Goal: Task Accomplishment & Management: Manage account settings

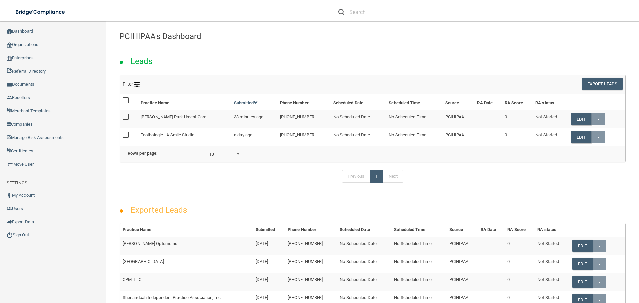
click at [362, 14] on input "text" at bounding box center [380, 12] width 61 height 12
paste input "[PERSON_NAME][EMAIL_ADDRESS][DOMAIN_NAME]"
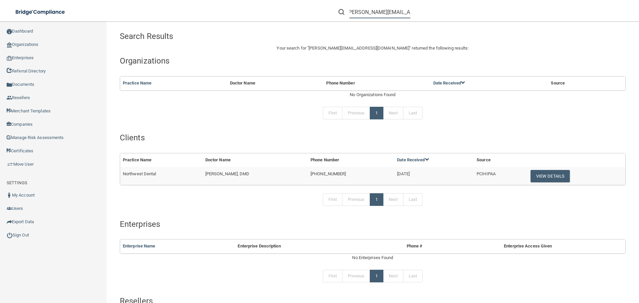
type input "[PERSON_NAME][EMAIL_ADDRESS][DOMAIN_NAME]"
click at [531, 178] on button "View Details" at bounding box center [550, 176] width 39 height 12
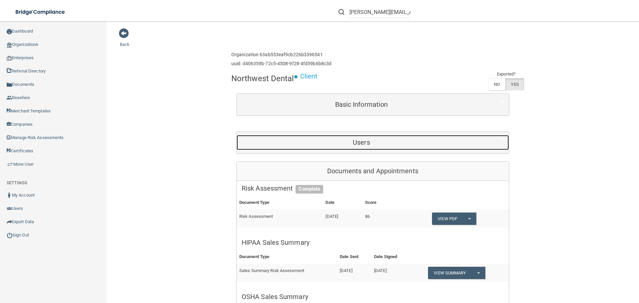
click at [348, 144] on h5 "Users" at bounding box center [362, 142] width 240 height 7
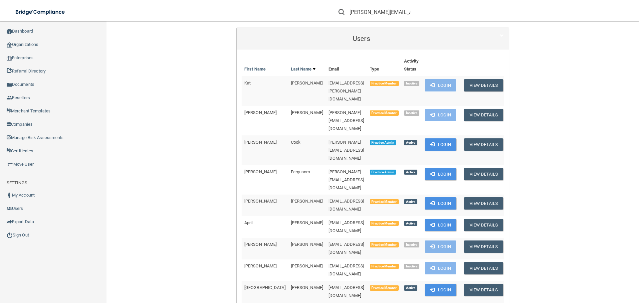
scroll to position [100, 0]
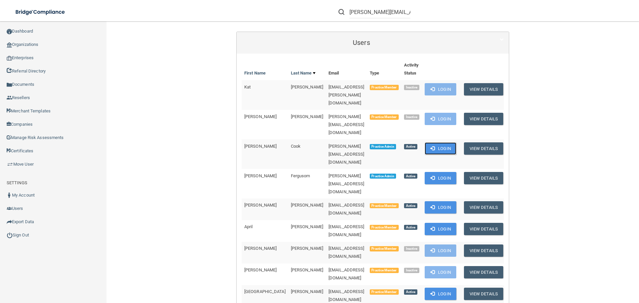
click at [430, 143] on button "Login" at bounding box center [441, 149] width 32 height 12
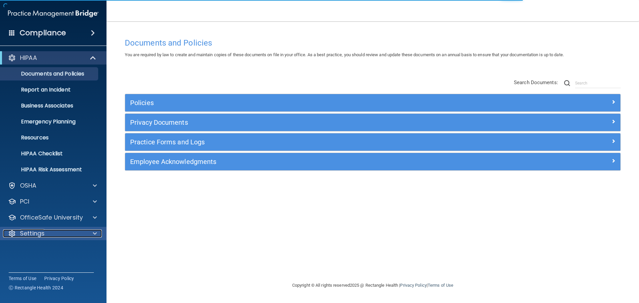
click at [51, 233] on div "Settings" at bounding box center [44, 234] width 83 height 8
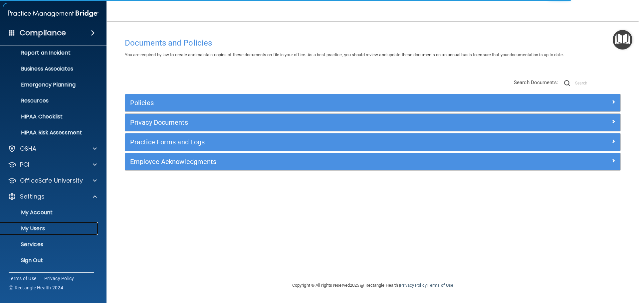
click at [39, 235] on link "My Users" at bounding box center [45, 228] width 105 height 13
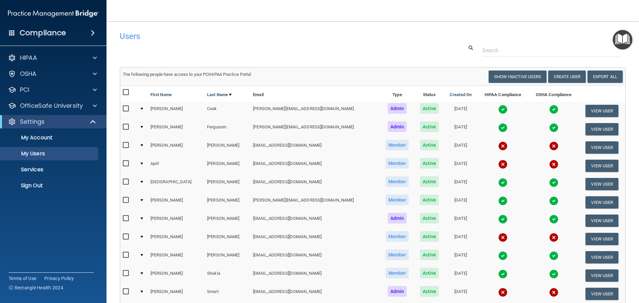
click at [498, 109] on img at bounding box center [502, 109] width 9 height 9
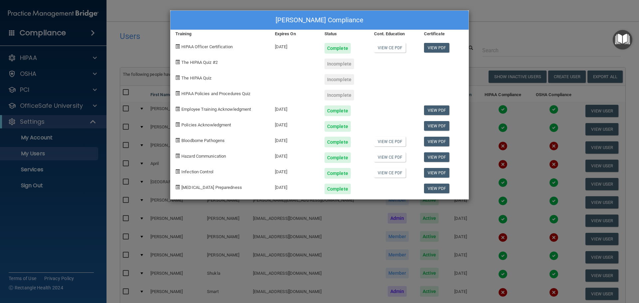
click at [365, 226] on div "Ann Cook's Compliance Training Expires On Status Cont. Education Certificate HI…" at bounding box center [319, 151] width 639 height 303
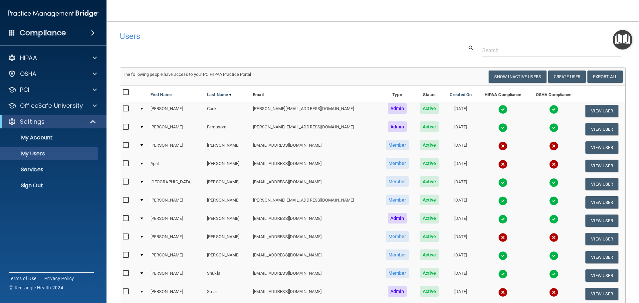
click at [286, 22] on main "Users Success! New user created. × Error! The user couldn't be created. × Succe…" at bounding box center [373, 162] width 533 height 282
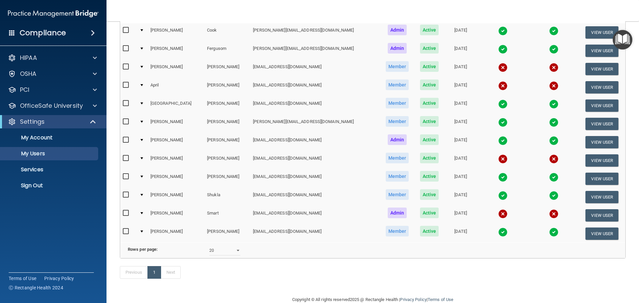
scroll to position [100, 0]
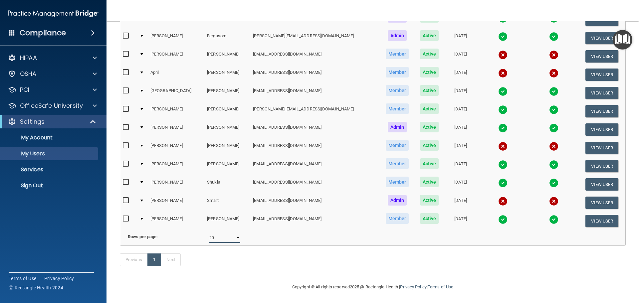
click at [230, 233] on select "10 20 30 40 all" at bounding box center [224, 238] width 31 height 10
select select "12"
click at [209, 233] on select "10 20 30 40 all" at bounding box center [224, 238] width 31 height 10
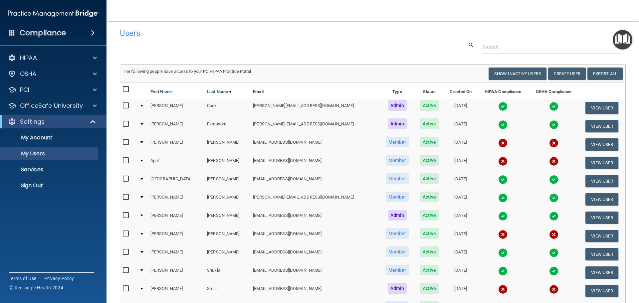
scroll to position [1, 0]
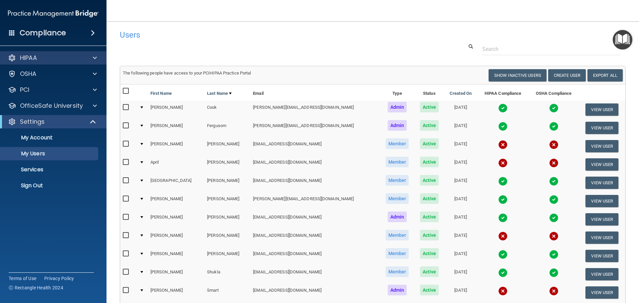
click at [86, 54] on div "HIPAA" at bounding box center [53, 57] width 107 height 13
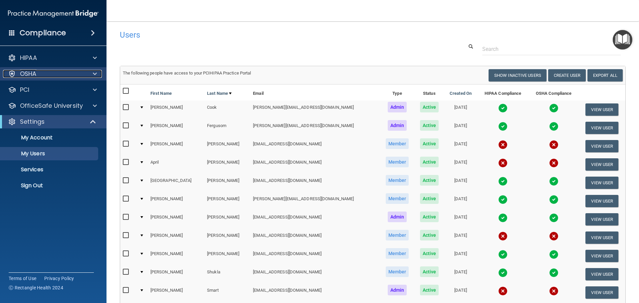
click at [82, 74] on div "OSHA" at bounding box center [44, 74] width 83 height 8
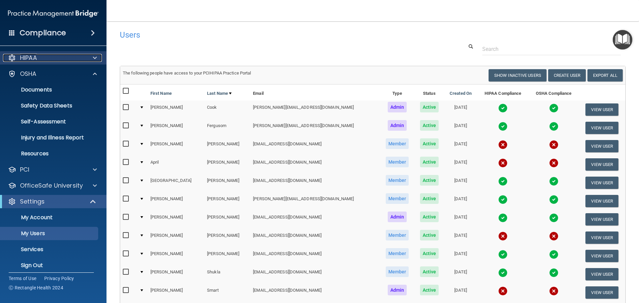
click at [90, 59] on div at bounding box center [94, 58] width 17 height 8
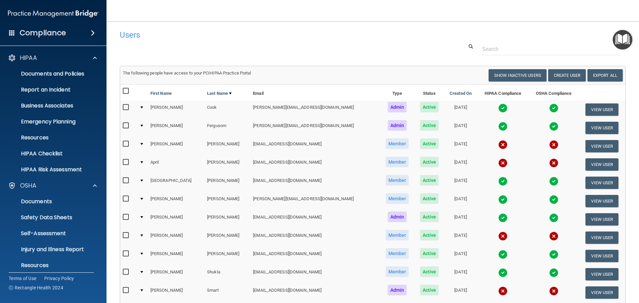
click at [498, 110] on img at bounding box center [502, 108] width 9 height 9
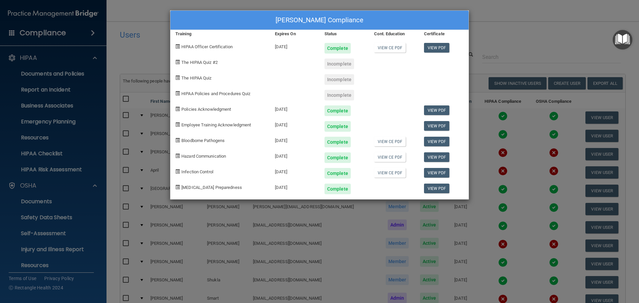
click at [347, 222] on div "Ann Cook's Compliance Training Expires On Status Cont. Education Certificate HI…" at bounding box center [319, 151] width 639 height 303
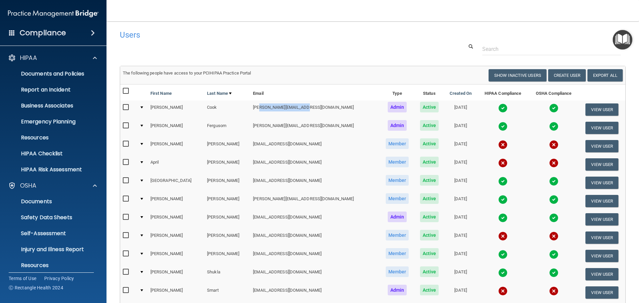
drag, startPoint x: 302, startPoint y: 108, endPoint x: 246, endPoint y: 106, distance: 55.7
click at [250, 106] on td "[PERSON_NAME][EMAIL_ADDRESS][DOMAIN_NAME]" at bounding box center [315, 110] width 130 height 18
copy td "@corvallisdental.com"
click at [596, 236] on button "View User" at bounding box center [602, 238] width 33 height 12
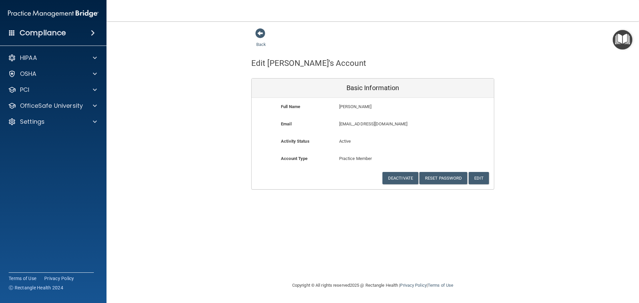
click at [267, 35] on div "Back" at bounding box center [271, 38] width 41 height 21
click at [260, 34] on span at bounding box center [260, 33] width 10 height 10
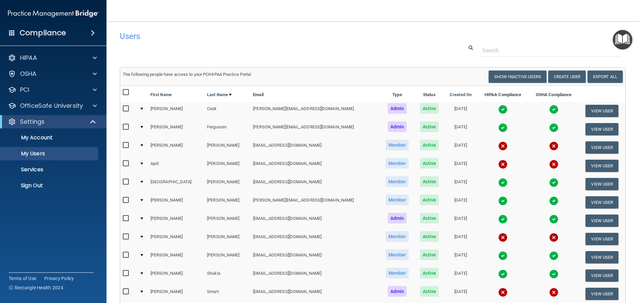
click at [124, 235] on input "checkbox" at bounding box center [127, 236] width 8 height 5
checkbox input "true"
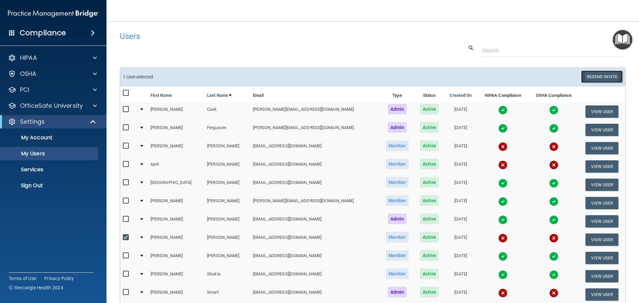
click at [592, 78] on button "Resend Invite" at bounding box center [602, 77] width 42 height 12
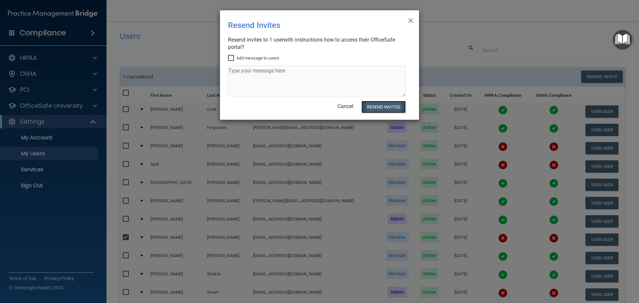
click at [377, 107] on button "Resend Invites" at bounding box center [384, 107] width 44 height 12
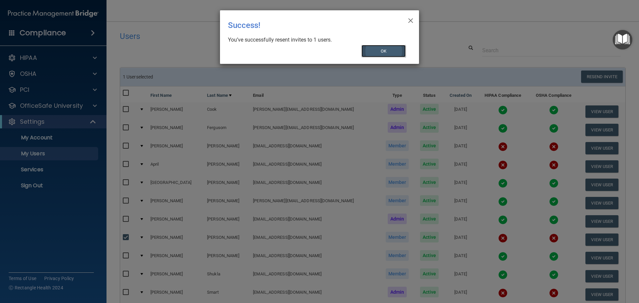
click at [373, 46] on button "OK" at bounding box center [384, 51] width 45 height 12
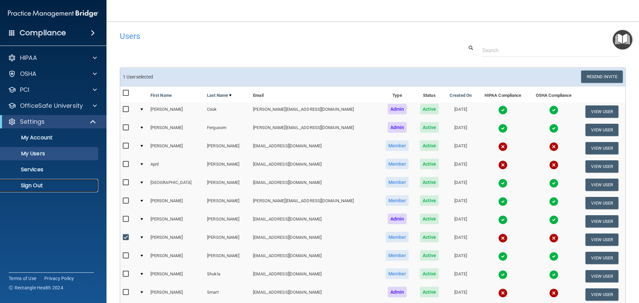
click at [46, 186] on p "Sign Out" at bounding box center [49, 185] width 91 height 7
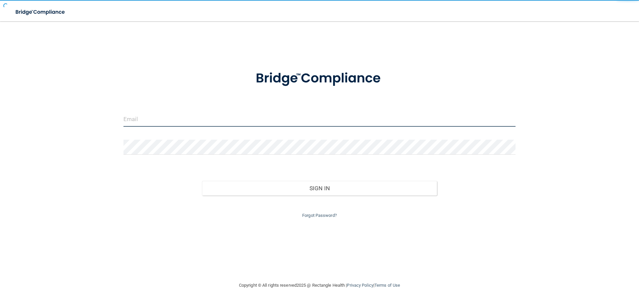
type input "dsherlock@rectanglehealth.com"
